Goal: Information Seeking & Learning: Learn about a topic

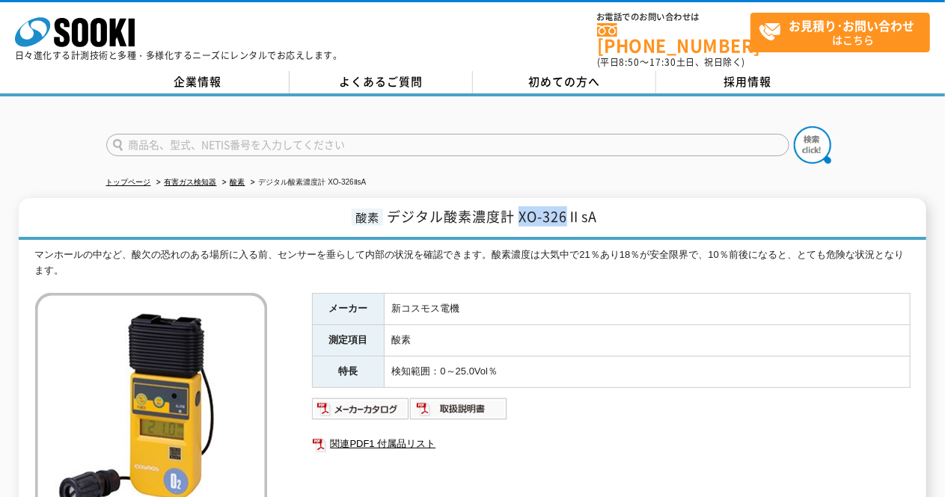
drag, startPoint x: 520, startPoint y: 206, endPoint x: 564, endPoint y: 204, distance: 44.2
click at [564, 206] on span "デジタル酸素濃度計 XO-326ⅡsA" at bounding box center [492, 216] width 210 height 20
drag, startPoint x: 389, startPoint y: 206, endPoint x: 605, endPoint y: 206, distance: 216.2
click at [605, 206] on h1 "酸素 デジタル酸素濃度計 XO-326ⅡsA" at bounding box center [472, 219] width 907 height 42
copy span "デジタル酸素濃度計 XO-326ⅡsA"
